Goal: Find specific page/section: Find specific page/section

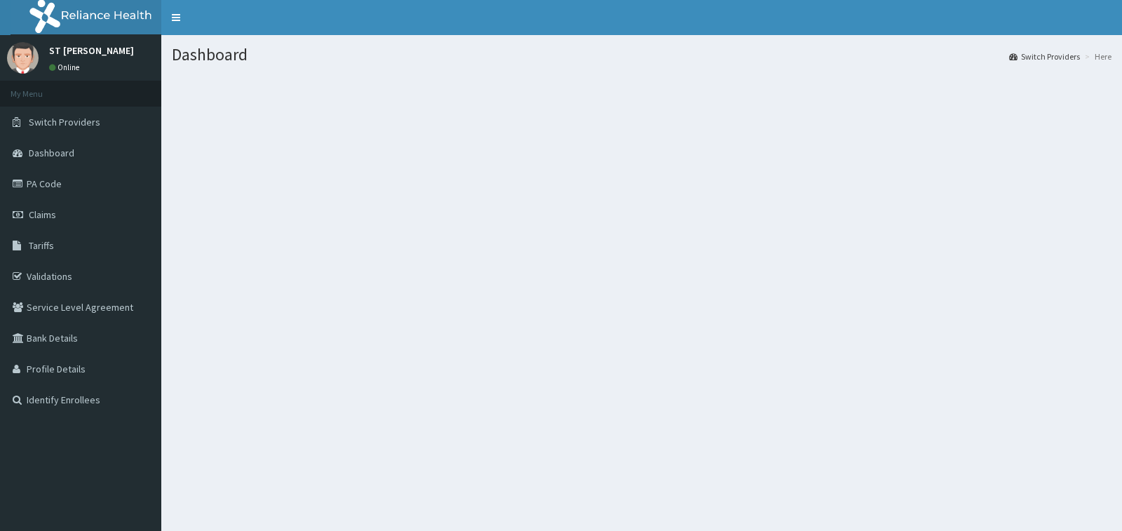
click at [598, 121] on section at bounding box center [641, 151] width 960 height 175
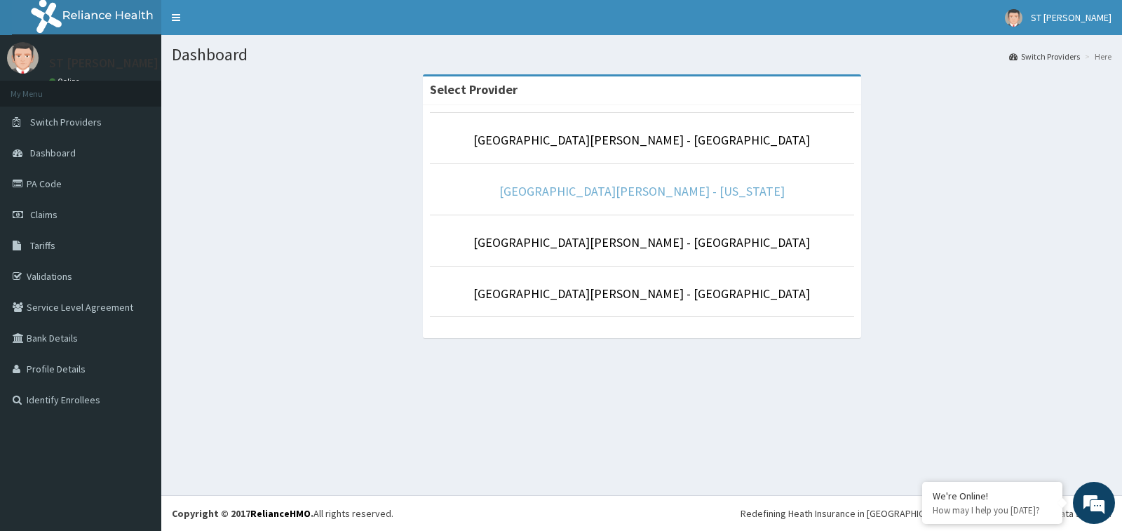
click at [661, 193] on link "[GEOGRAPHIC_DATA][PERSON_NAME] - [US_STATE]" at bounding box center [641, 191] width 285 height 16
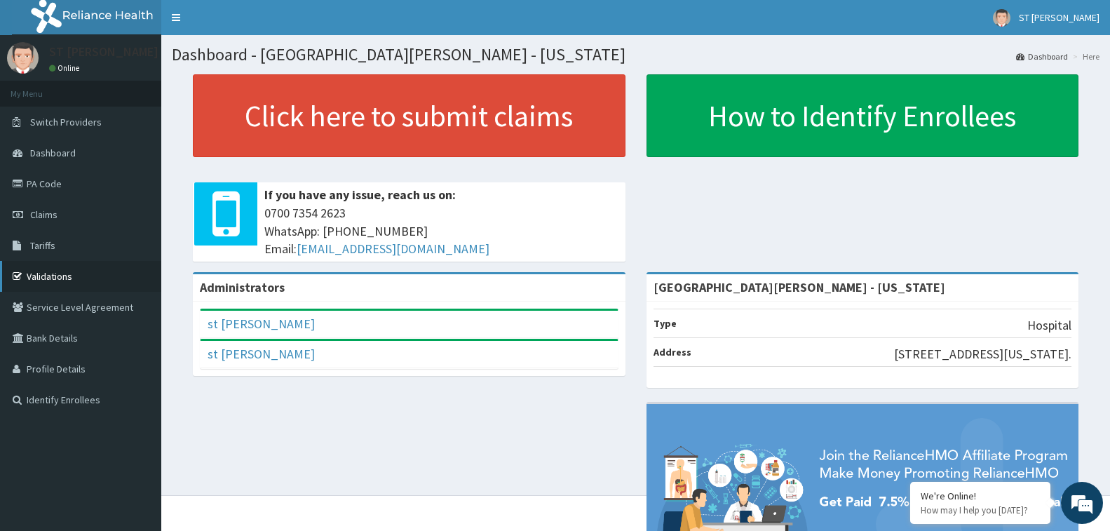
click at [71, 274] on link "Validations" at bounding box center [80, 276] width 161 height 31
